Goal: Entertainment & Leisure: Consume media (video, audio)

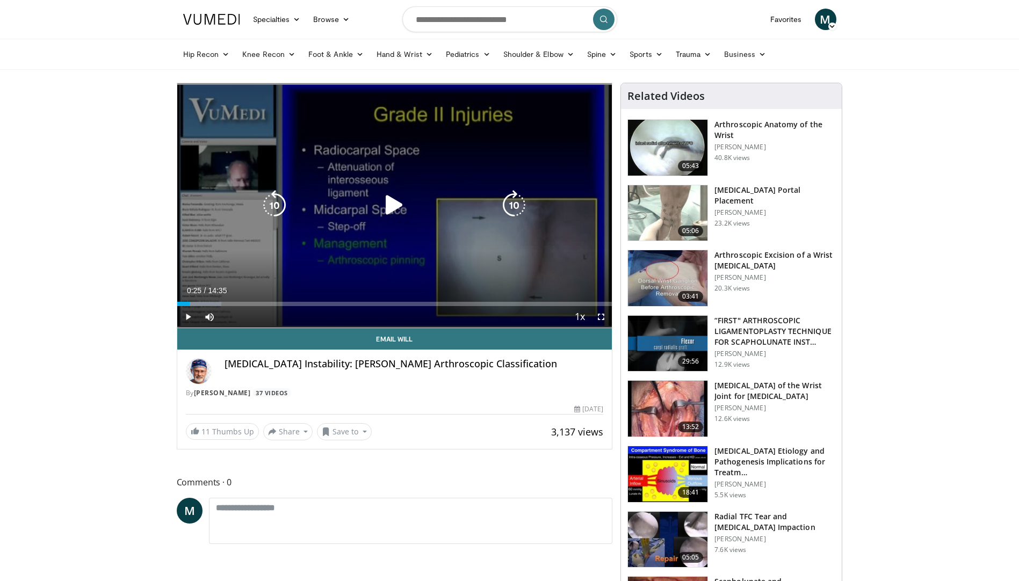
click at [389, 205] on icon "Video Player" at bounding box center [394, 205] width 30 height 30
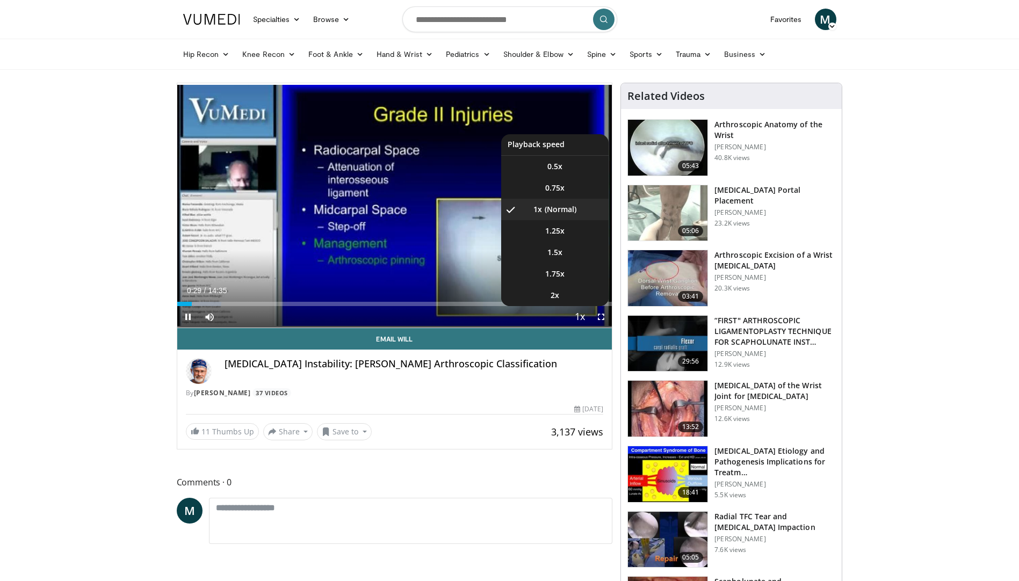
click at [580, 309] on span "Video Player" at bounding box center [579, 317] width 15 height 21
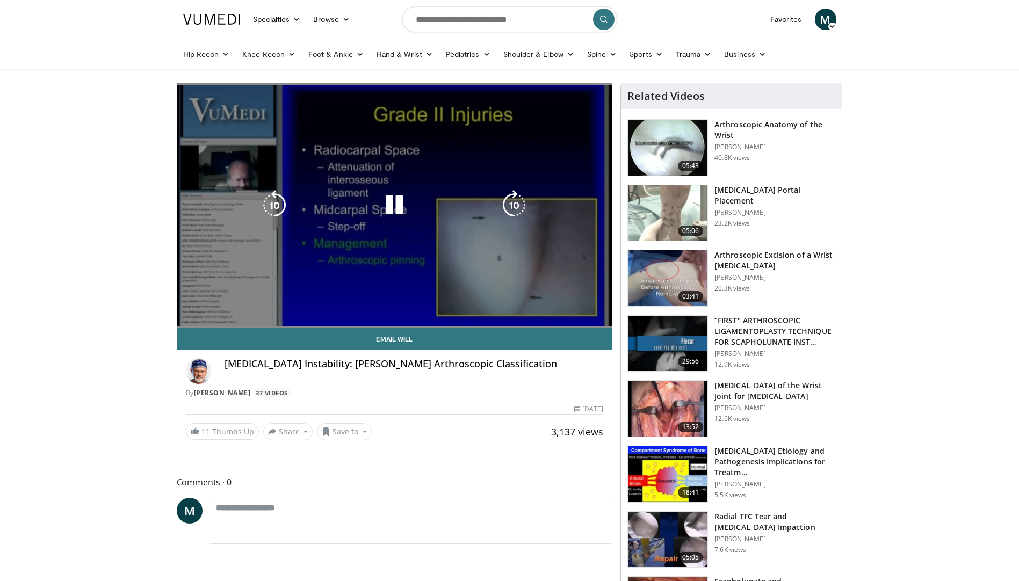
click at [575, 319] on video-js "**********" at bounding box center [394, 205] width 435 height 245
click at [576, 316] on video-js "**********" at bounding box center [394, 205] width 435 height 245
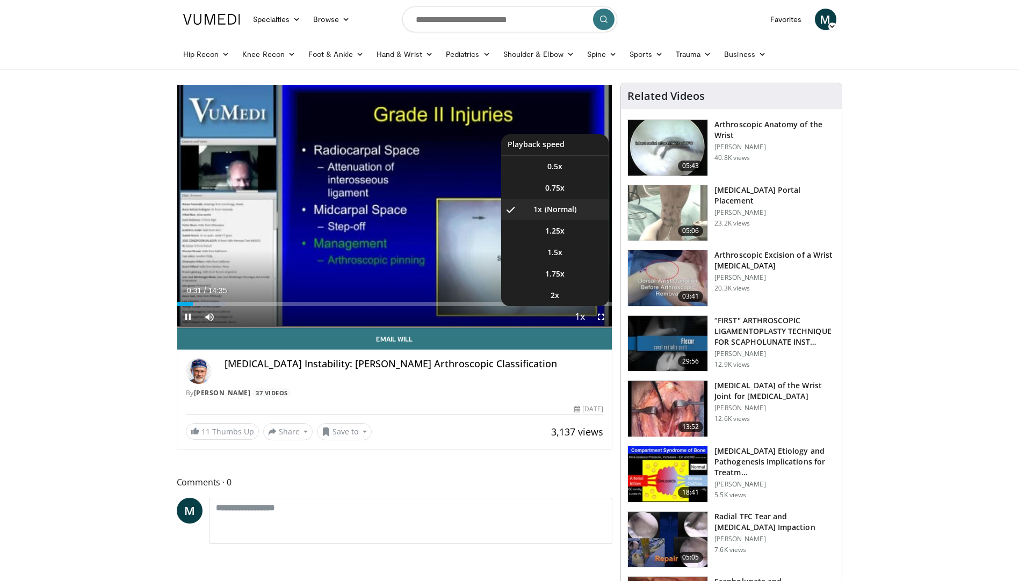
click at [580, 317] on span "Video Player" at bounding box center [579, 317] width 15 height 21
click at [554, 250] on span "1.5x" at bounding box center [554, 252] width 15 height 11
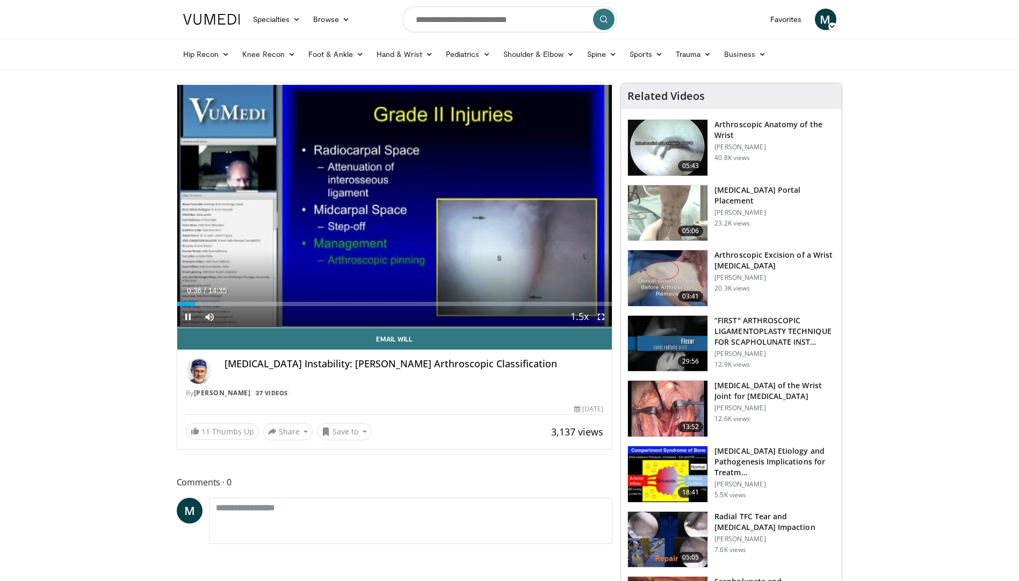
click at [600, 317] on span "Video Player" at bounding box center [600, 316] width 21 height 21
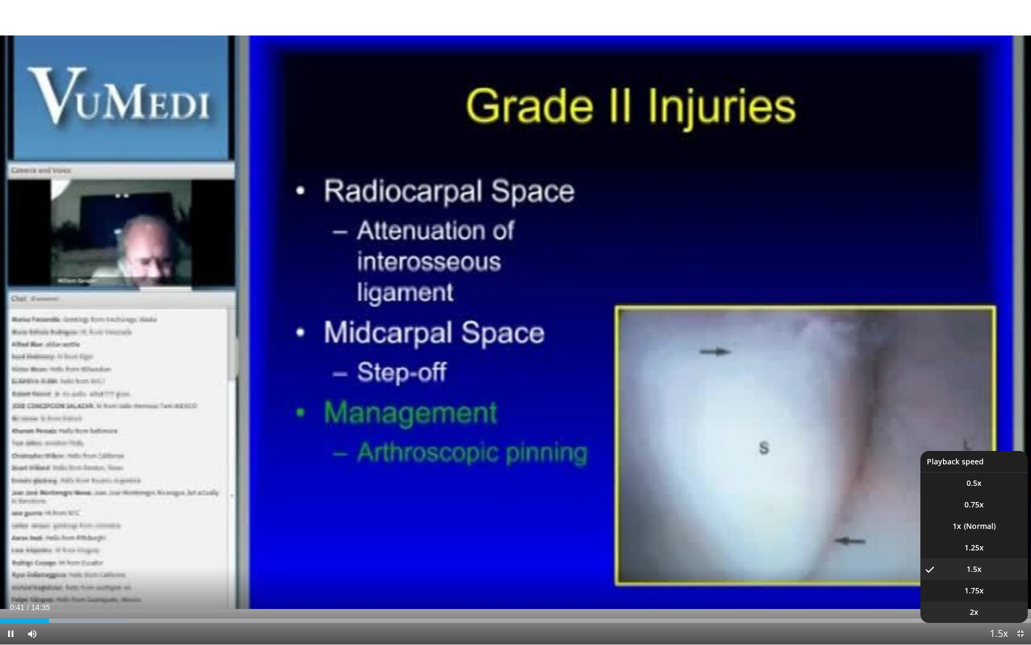
click at [980, 581] on li "2x" at bounding box center [974, 611] width 107 height 21
click at [975, 575] on li "1.5x" at bounding box center [974, 568] width 107 height 21
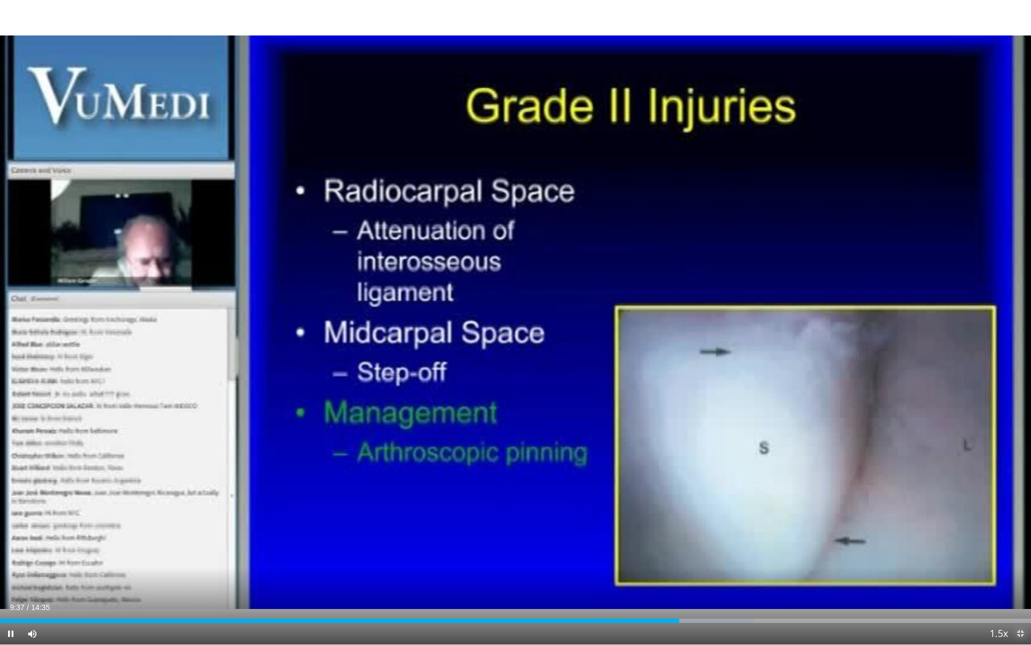
click at [1018, 581] on span "Video Player" at bounding box center [1020, 633] width 21 height 21
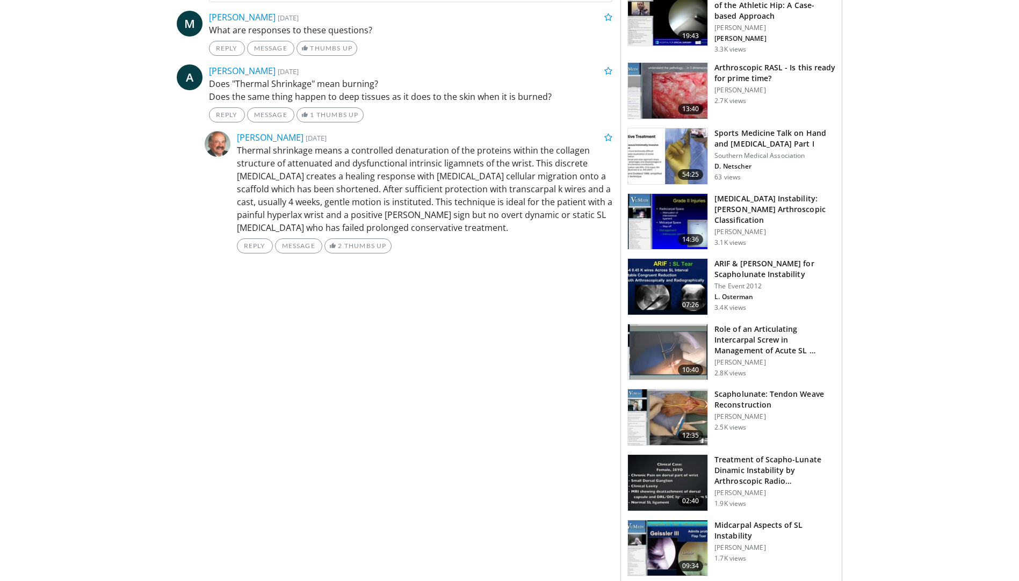
scroll to position [537, 0]
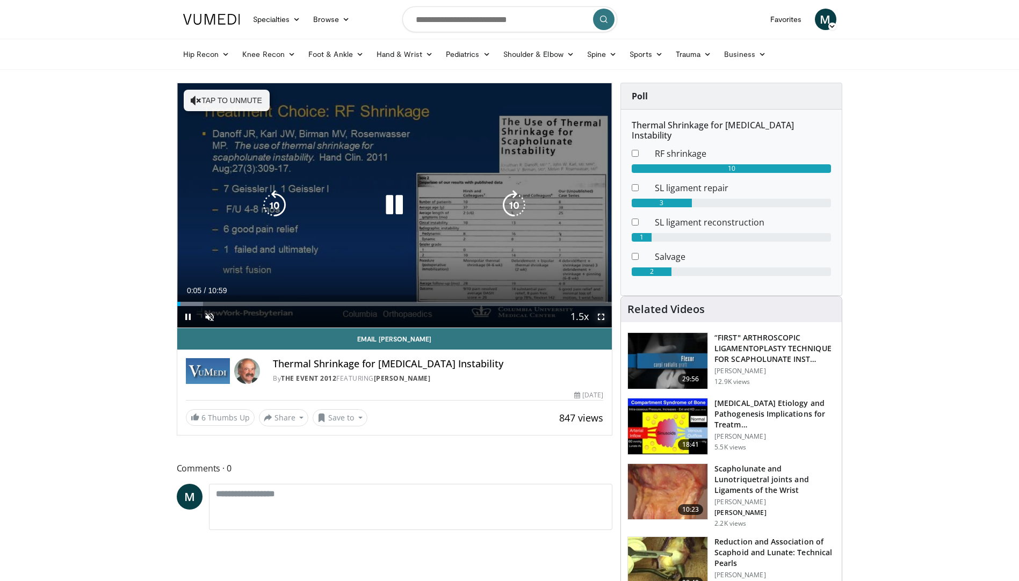
drag, startPoint x: 600, startPoint y: 317, endPoint x: 603, endPoint y: 357, distance: 39.8
click at [600, 317] on span "Video Player" at bounding box center [600, 316] width 21 height 21
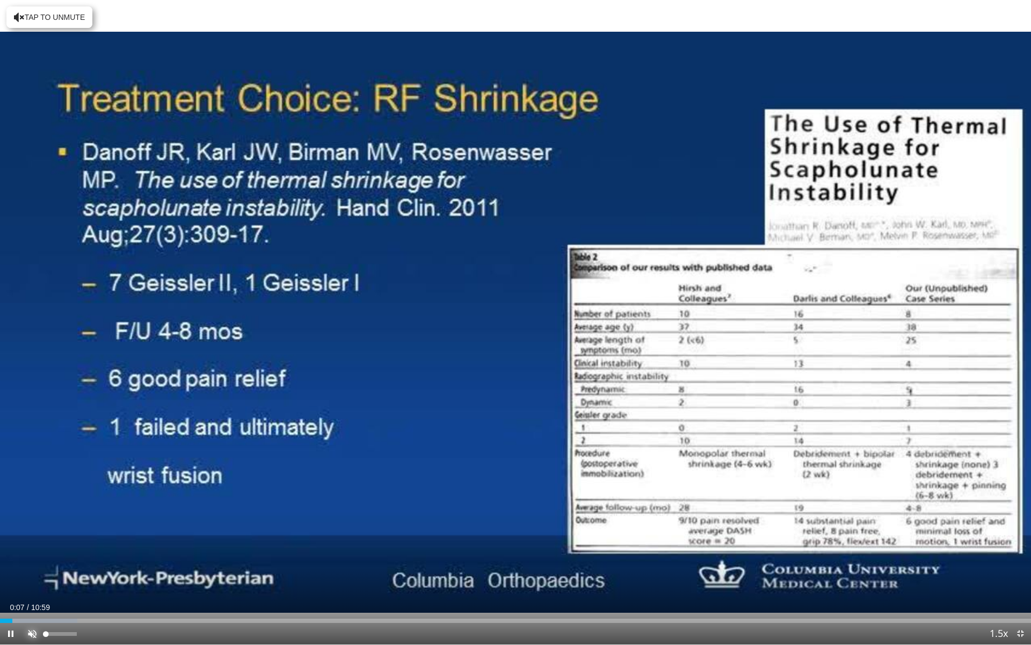
click at [38, 581] on span "Video Player" at bounding box center [31, 633] width 21 height 21
click at [66, 581] on div "Progress Bar" at bounding box center [66, 620] width 1 height 4
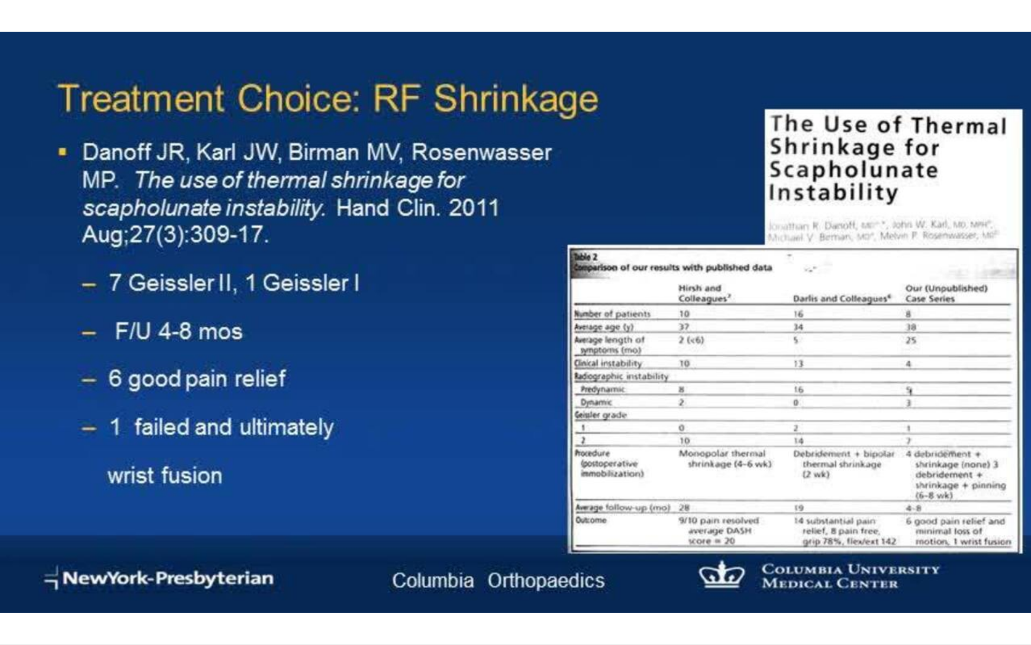
click at [103, 581] on div "10 seconds Tap to unmute" at bounding box center [515, 322] width 1031 height 644
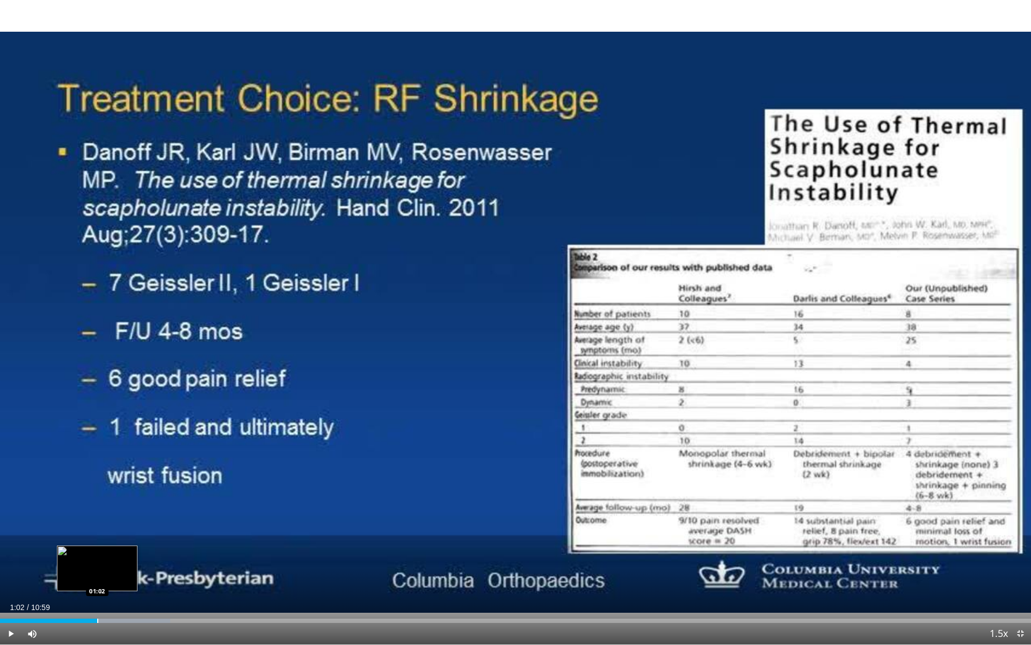
click at [97, 581] on div "Progress Bar" at bounding box center [97, 620] width 1 height 4
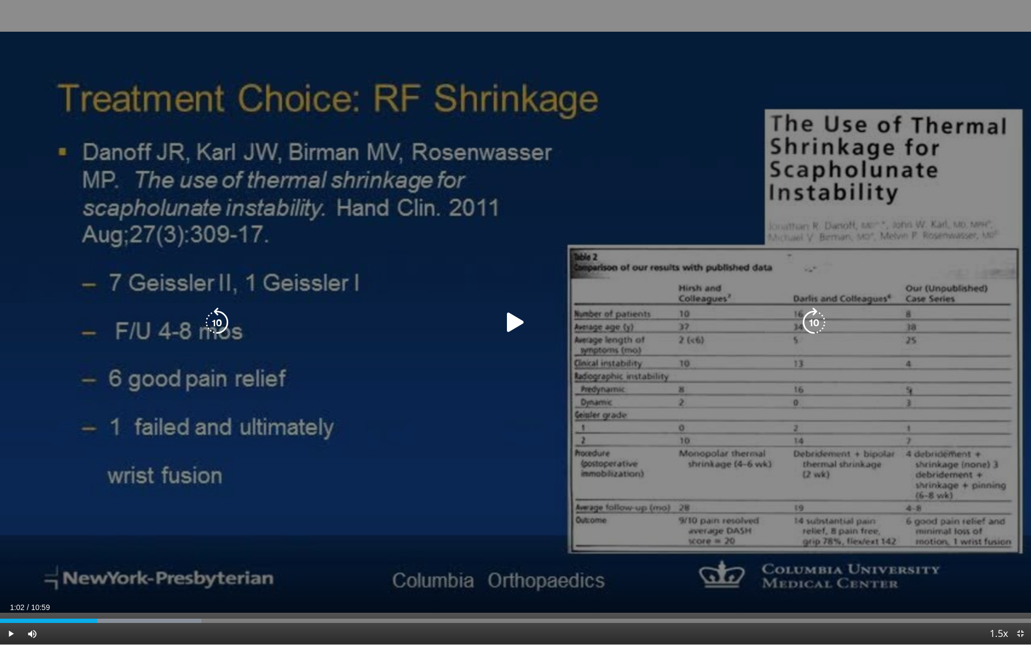
click at [518, 322] on icon "Video Player" at bounding box center [516, 322] width 30 height 30
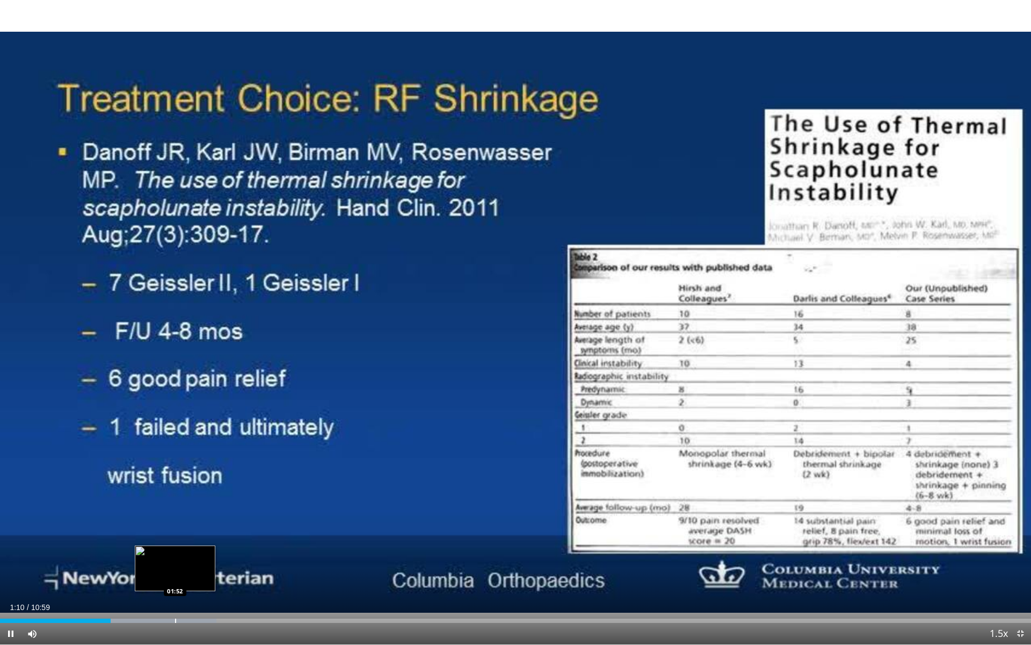
click at [175, 581] on div "Progress Bar" at bounding box center [175, 620] width 1 height 4
click at [216, 581] on div "Progress Bar" at bounding box center [216, 620] width 1 height 4
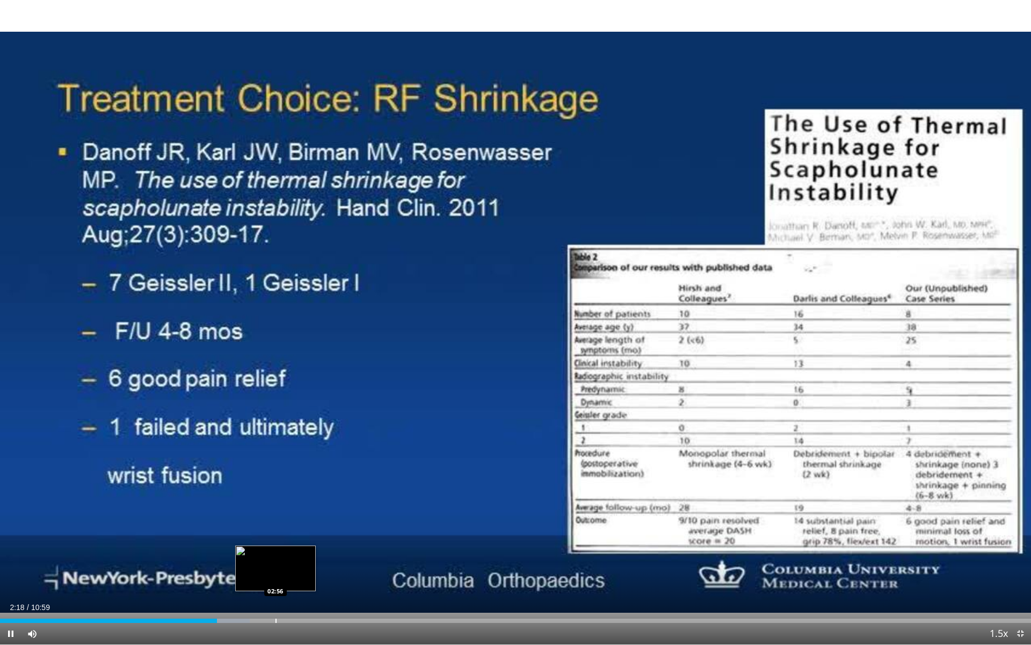
click at [276, 581] on div "Progress Bar" at bounding box center [276, 620] width 1 height 4
click at [321, 581] on div "Loaded : 37.52% 03:04 03:25" at bounding box center [515, 617] width 1031 height 10
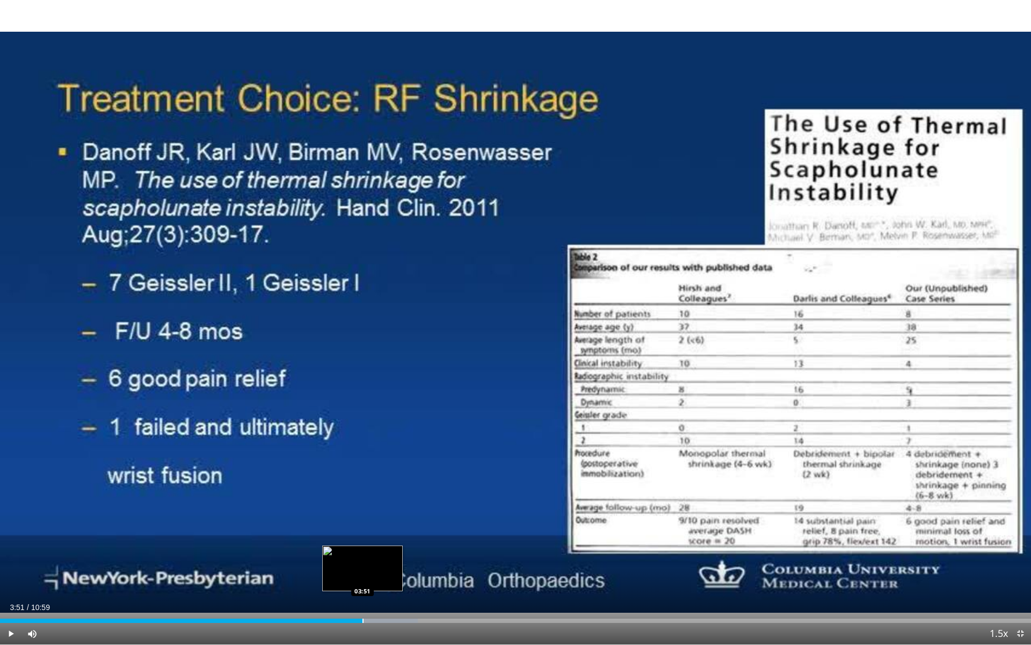
click at [363, 581] on div "Progress Bar" at bounding box center [363, 620] width 1 height 4
click at [413, 581] on div "Current Time 3:52 / Duration 10:59 Pause Skip Backward Skip Forward Mute 12% Lo…" at bounding box center [515, 633] width 1031 height 21
click at [410, 581] on div "Current Time 3:58 / Duration 10:59 Pause Skip Backward Skip Forward Mute 12% Lo…" at bounding box center [515, 633] width 1031 height 21
click at [412, 581] on div "Progress Bar" at bounding box center [412, 620] width 1 height 4
click at [453, 581] on div "Current Time 4:24 / Duration 10:59 Pause Skip Backward Skip Forward Mute 12% Lo…" at bounding box center [515, 633] width 1031 height 21
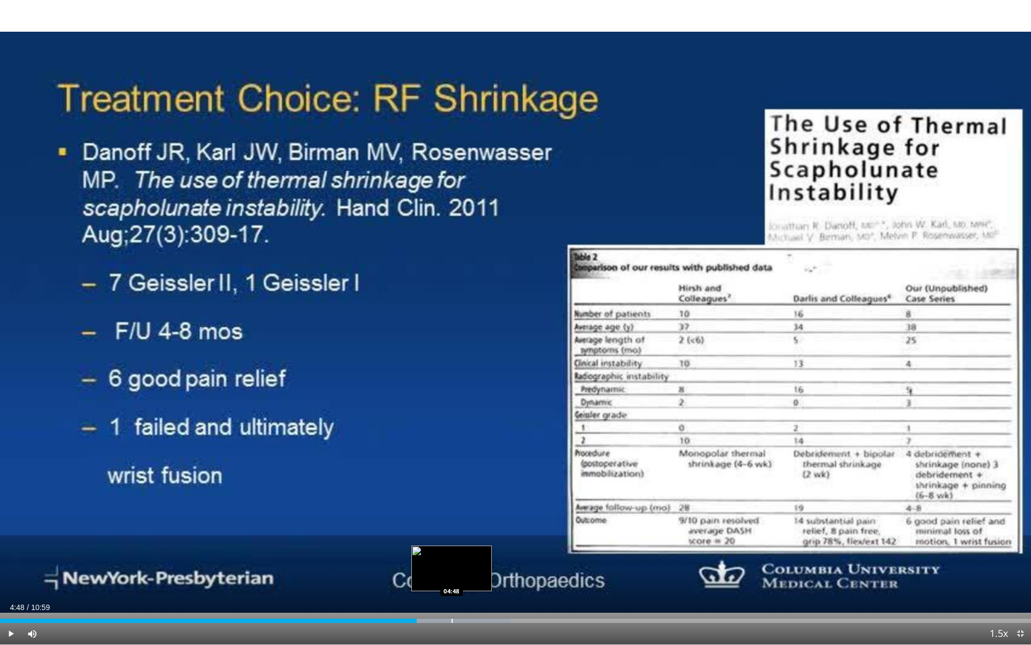
click at [452, 581] on div "Loaded : 49.53% 04:48 04:48" at bounding box center [515, 617] width 1031 height 10
click at [477, 581] on div "Progress Bar" at bounding box center [477, 620] width 1 height 4
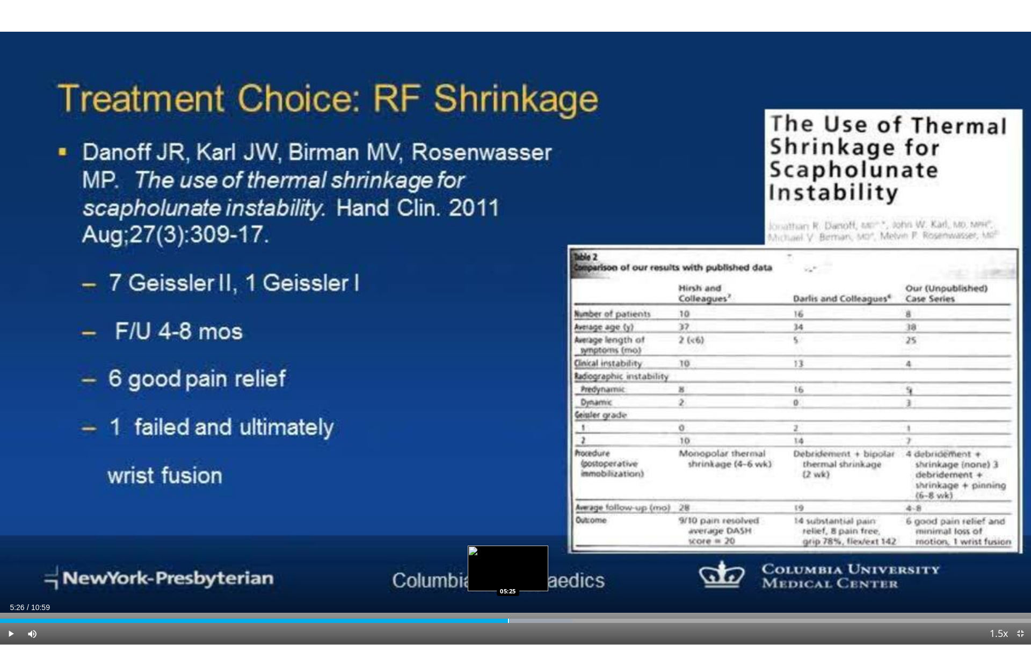
click at [510, 581] on div "Loaded : 55.53% 05:06 05:25" at bounding box center [515, 620] width 1031 height 4
click at [545, 581] on div "Progress Bar" at bounding box center [545, 620] width 1 height 4
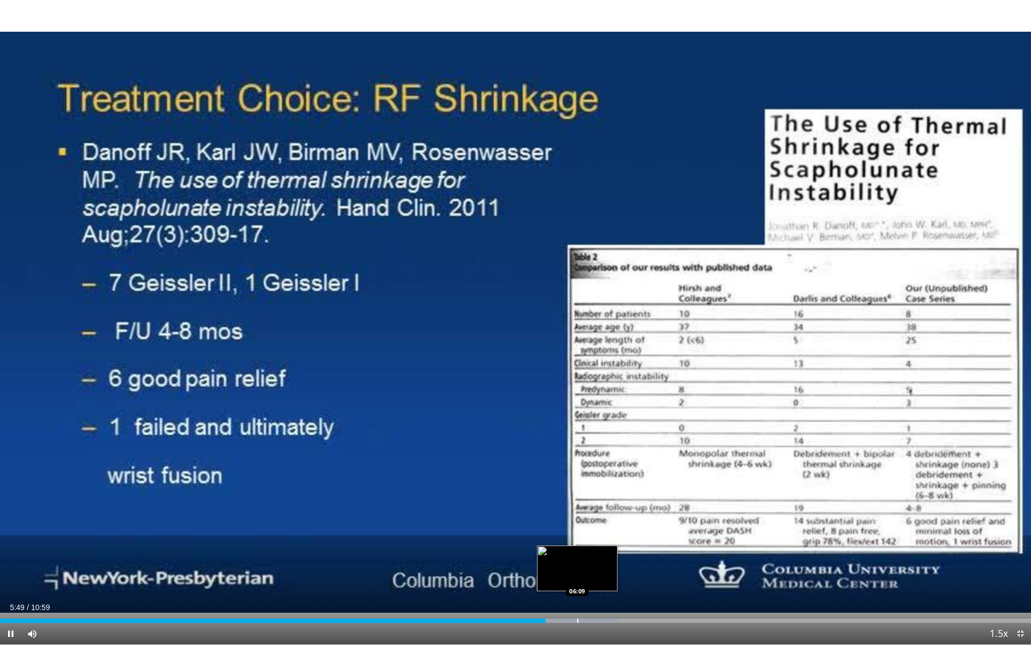
click at [577, 581] on div "Progress Bar" at bounding box center [577, 620] width 1 height 4
click at [619, 581] on div "Loaded : 66.04% 06:10 06:36" at bounding box center [515, 617] width 1031 height 10
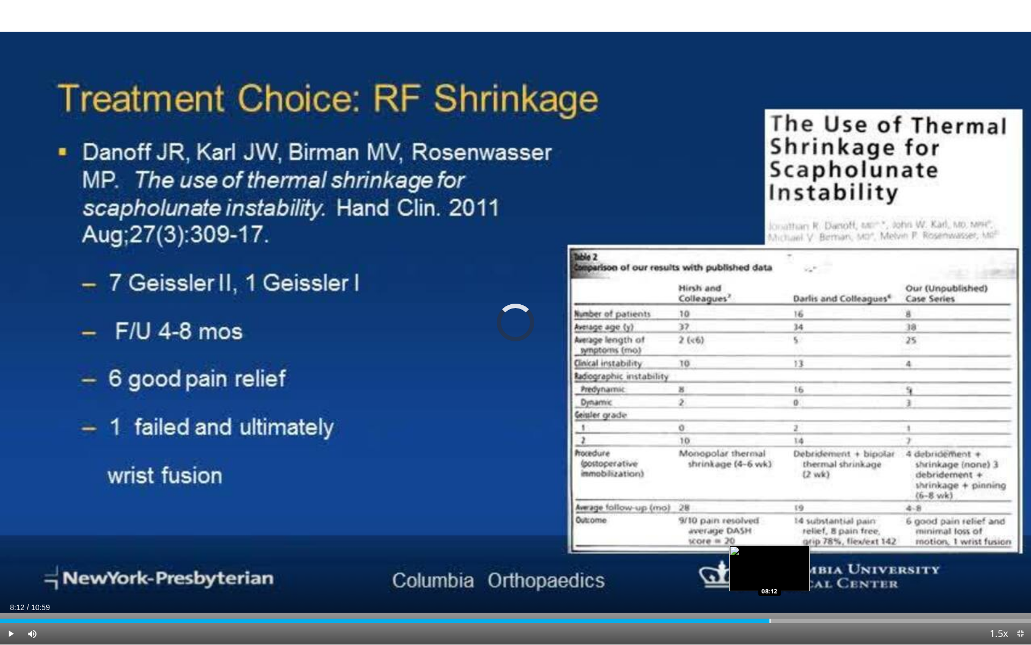
click at [770, 581] on div "Loaded : 72.04% 08:12 08:12" at bounding box center [515, 617] width 1031 height 10
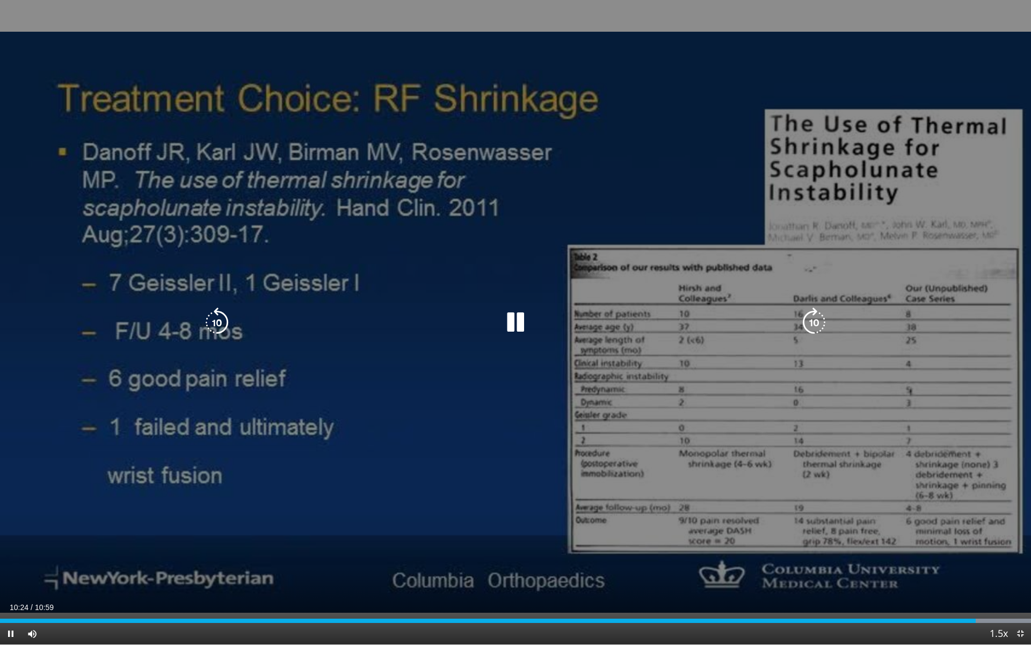
click at [519, 319] on icon "Video Player" at bounding box center [516, 322] width 30 height 30
